Goal: Task Accomplishment & Management: Complete application form

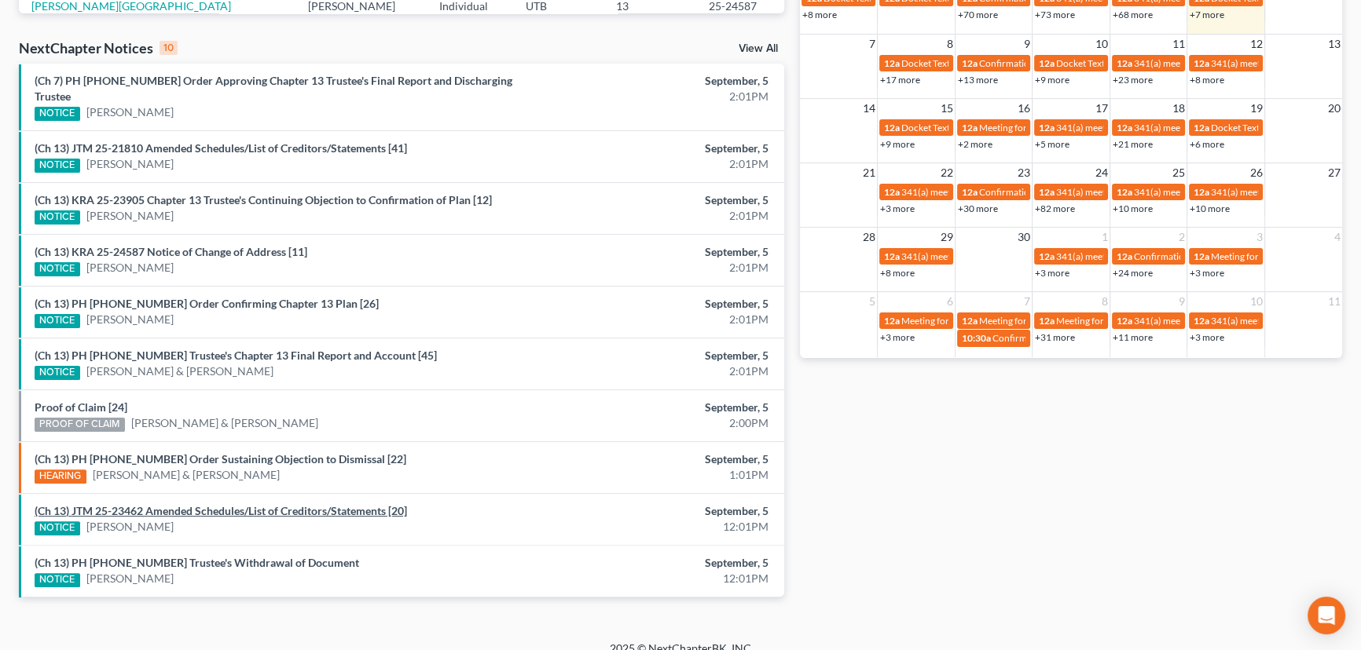
click at [196, 504] on link "(Ch 13) JTM 25-23462 Amended Schedules/List of Creditors/Statements [20]" at bounding box center [221, 510] width 372 height 13
